Goal: Transaction & Acquisition: Purchase product/service

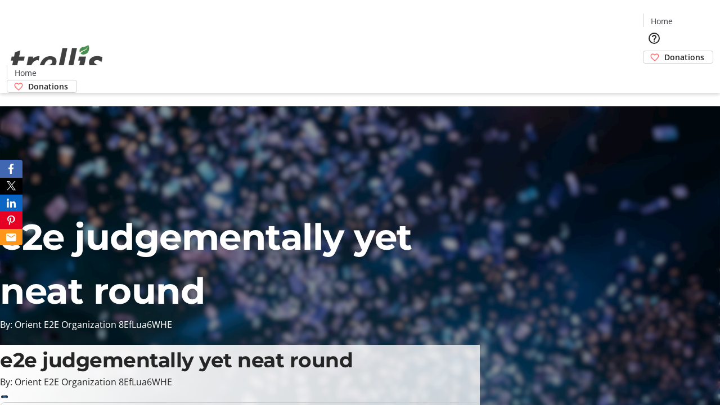
click at [664, 51] on span "Donations" at bounding box center [684, 57] width 40 height 12
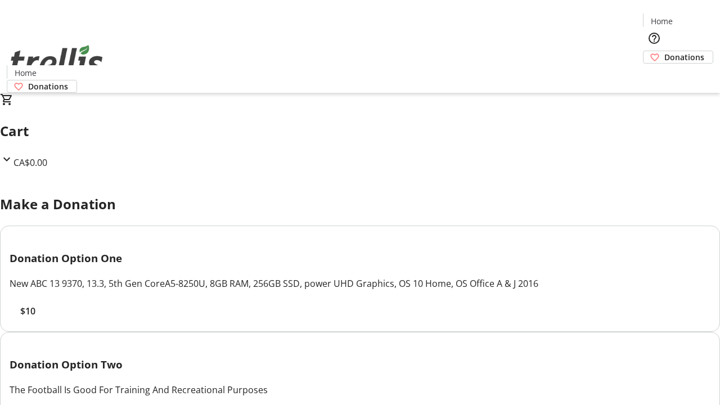
click at [35, 318] on span "$10" at bounding box center [27, 310] width 15 height 13
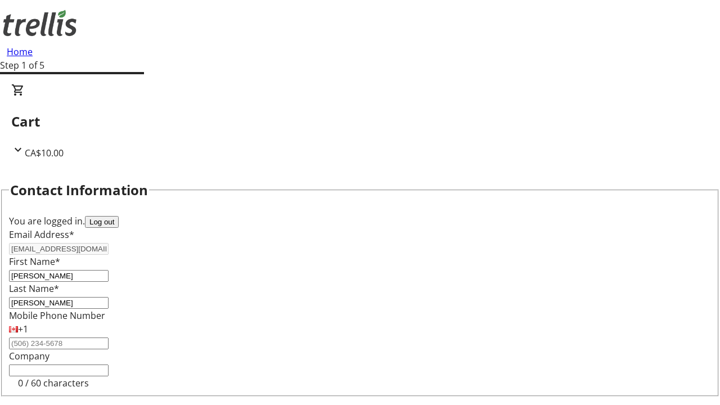
select select "CA"
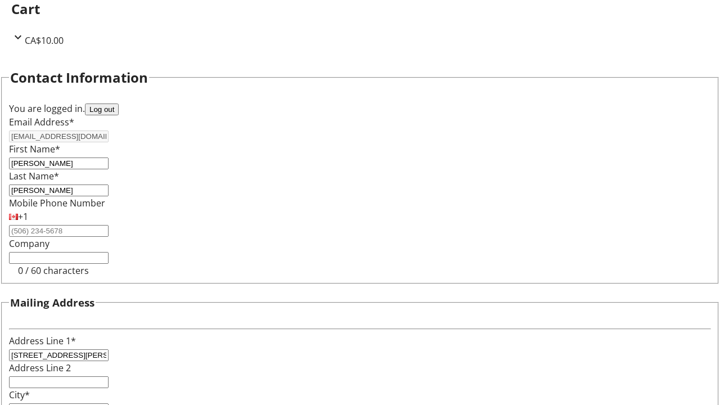
select select "BC"
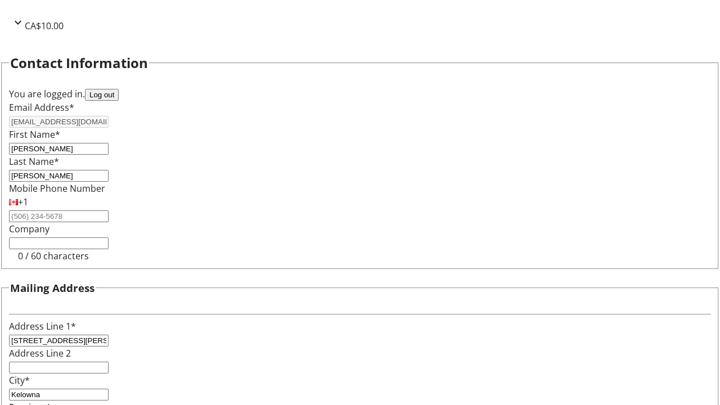
type input "Kelowna"
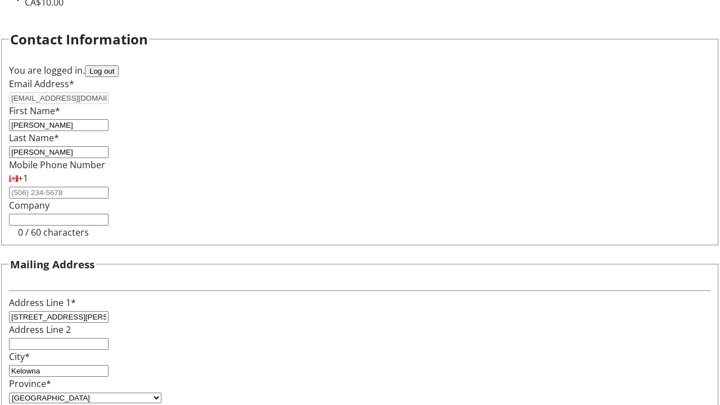
type input "V1Y 0C2"
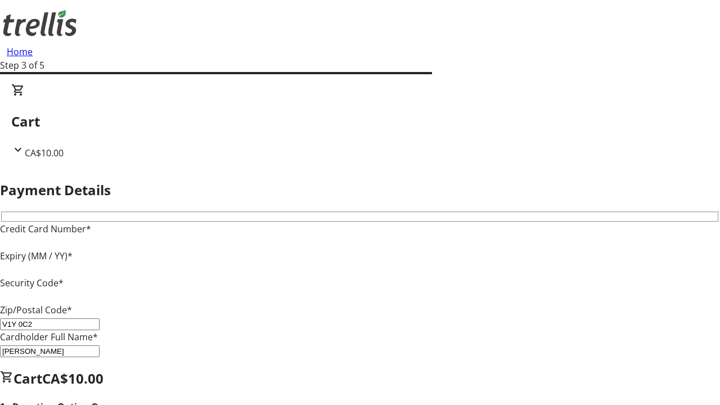
type input "V1Y 0C2"
